Goal: Information Seeking & Learning: Learn about a topic

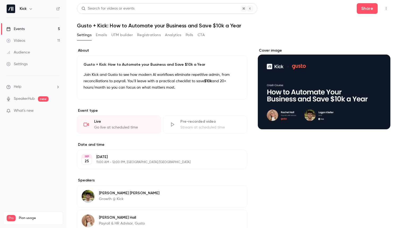
click at [30, 30] on link "Events 5" at bounding box center [33, 29] width 66 height 12
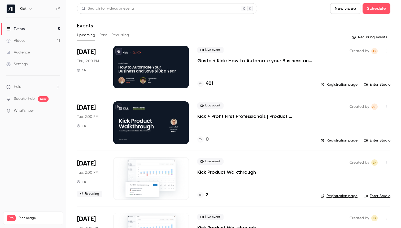
click at [212, 83] on h4 "401" at bounding box center [209, 83] width 7 height 7
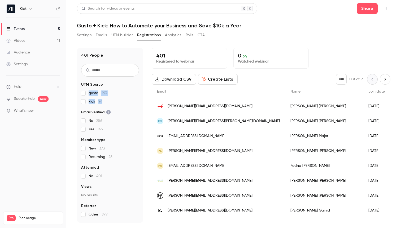
drag, startPoint x: 79, startPoint y: 91, endPoint x: 119, endPoint y: 101, distance: 41.3
click at [119, 101] on div "401 People UTM Source gusto 293 kick 94 Email verified No 256 Yes 145 Member ty…" at bounding box center [110, 135] width 66 height 174
click at [77, 90] on div "401 People UTM Source gusto 293 kick 94 Email verified No 256 Yes 145 Member ty…" at bounding box center [110, 135] width 66 height 174
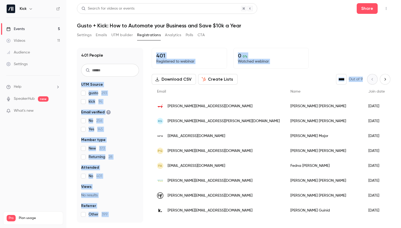
drag, startPoint x: 140, startPoint y: 80, endPoint x: 149, endPoint y: 97, distance: 19.7
click at [148, 99] on div "401 People UTM Source gusto 293 kick 94 Email verified No 256 Yes 145 Member ty…" at bounding box center [234, 135] width 314 height 174
click at [145, 82] on div "401 People UTM Source gusto 293 kick 94 Email verified No 256 Yes 145 Member ty…" at bounding box center [234, 135] width 314 height 174
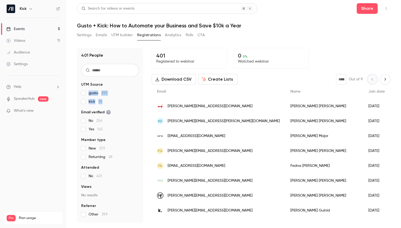
drag, startPoint x: 146, startPoint y: 83, endPoint x: 147, endPoint y: 101, distance: 18.1
click at [147, 102] on div "401 People UTM Source gusto 293 kick 94 Email verified No 256 Yes 145 Member ty…" at bounding box center [234, 135] width 314 height 174
click at [145, 85] on div "401 People UTM Source gusto 293 kick 94 Email verified No 256 Yes 145 Member ty…" at bounding box center [234, 135] width 314 height 174
